Goal: Task Accomplishment & Management: Use online tool/utility

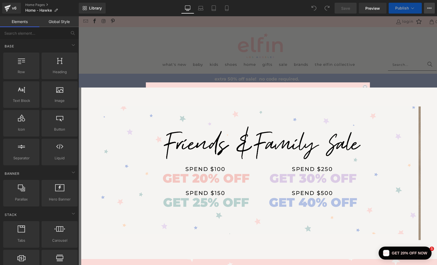
click at [428, 9] on icon at bounding box center [429, 8] width 4 height 4
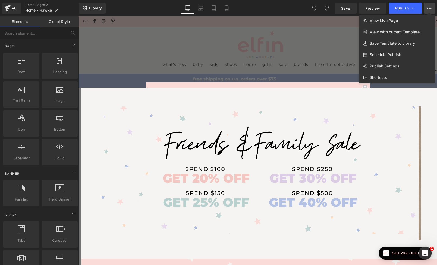
click at [392, 53] on span "Schedule Publish" at bounding box center [384, 54] width 31 height 5
select select
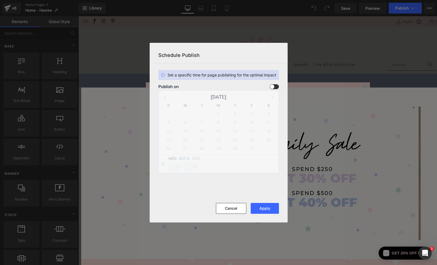
click at [274, 86] on span at bounding box center [273, 86] width 9 height 5
click at [0, 0] on input "checkbox" at bounding box center [0, 0] width 0 height 0
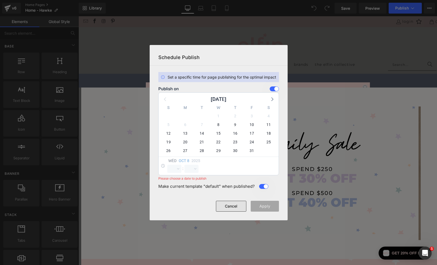
click at [236, 206] on button "Cancel" at bounding box center [231, 206] width 30 height 11
